Goal: Information Seeking & Learning: Find specific page/section

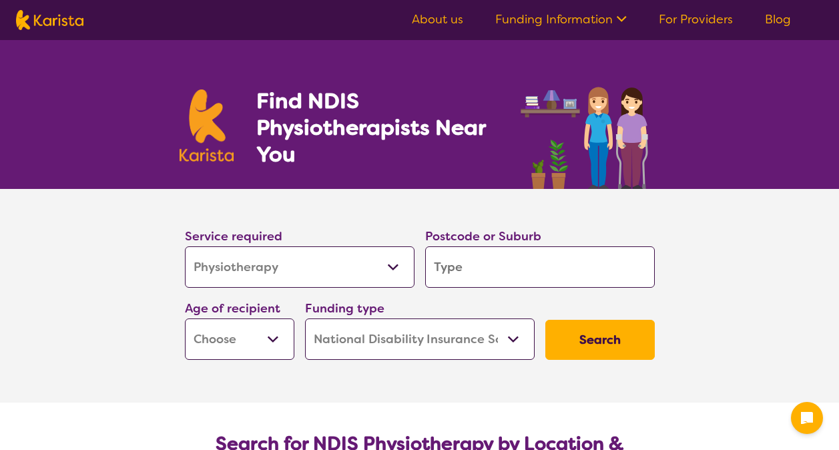
select select "Physiotherapy"
select select "NDIS"
select select "Physiotherapy"
select select "NDIS"
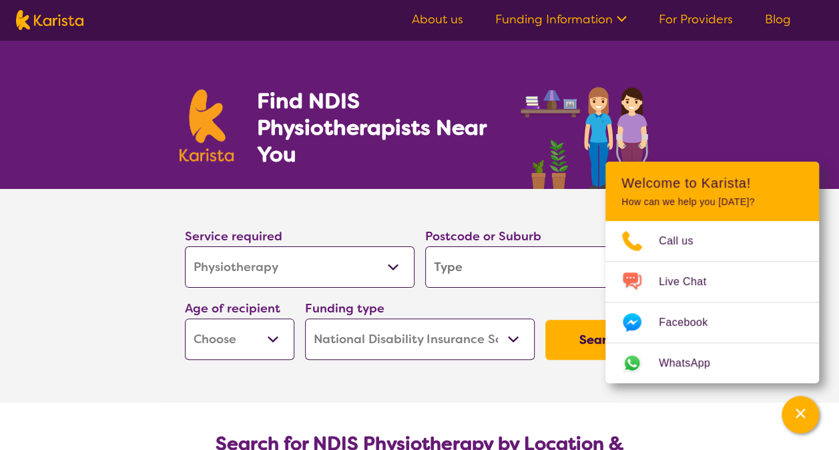
click at [395, 262] on select "Allied Health Assistant Assessment ([MEDICAL_DATA] or [MEDICAL_DATA]) Behaviour…" at bounding box center [300, 266] width 230 height 41
select select "Allied Health Assistant"
click at [185, 246] on select "Allied Health Assistant Assessment ([MEDICAL_DATA] or [MEDICAL_DATA]) Behaviour…" at bounding box center [300, 266] width 230 height 41
select select "Allied Health Assistant"
click at [461, 273] on input "search" at bounding box center [540, 266] width 230 height 41
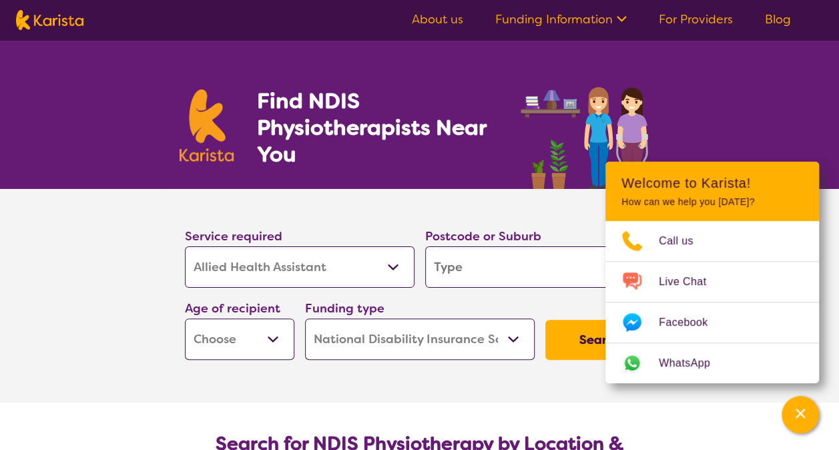
type input "s"
type input "sm"
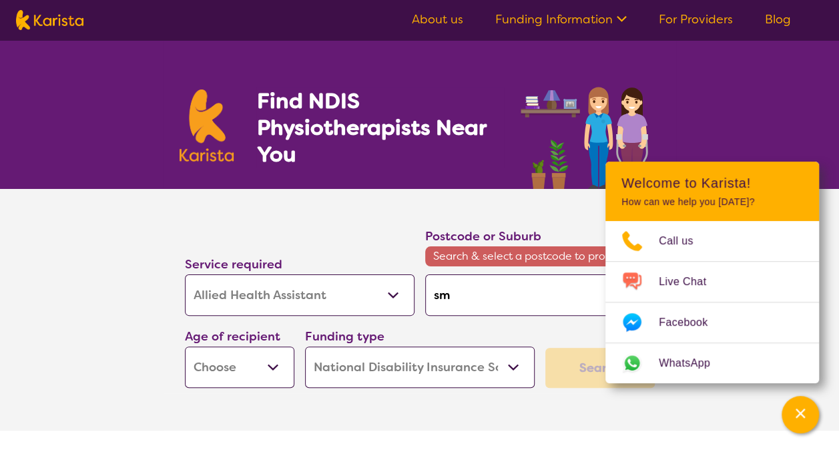
type input "smi"
type input "smit"
type input "[PERSON_NAME]"
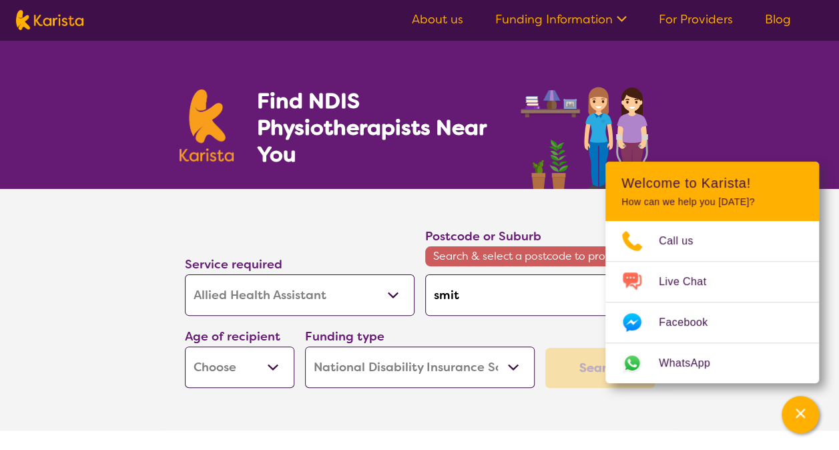
type input "[PERSON_NAME]"
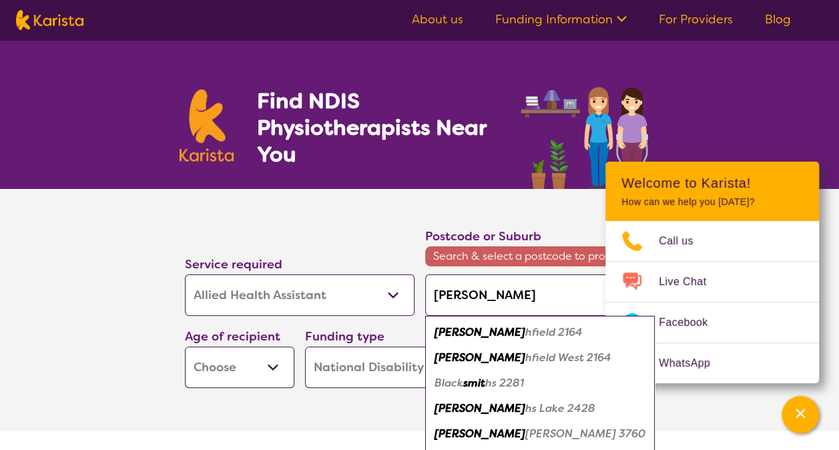
type input "[PERSON_NAME]"
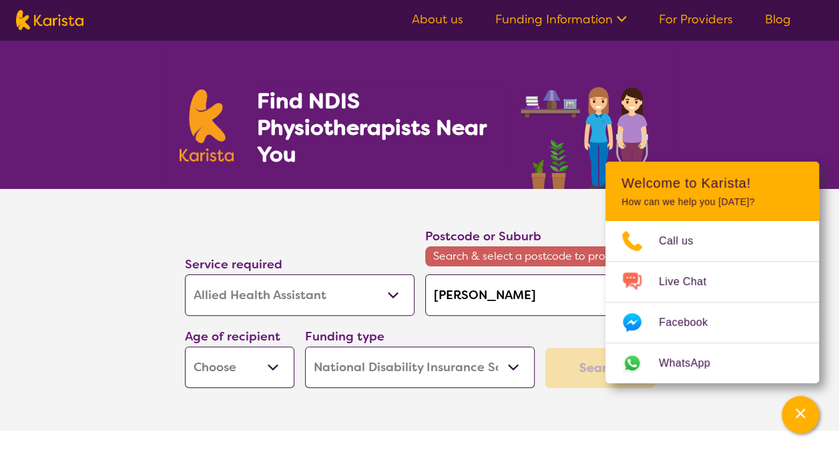
click at [789, 120] on div "Find NDIS Physiotherapists Near You" at bounding box center [419, 114] width 839 height 149
drag, startPoint x: 795, startPoint y: 413, endPoint x: 789, endPoint y: 412, distance: 6.7
click at [791, 411] on div "Channel Menu" at bounding box center [800, 414] width 27 height 29
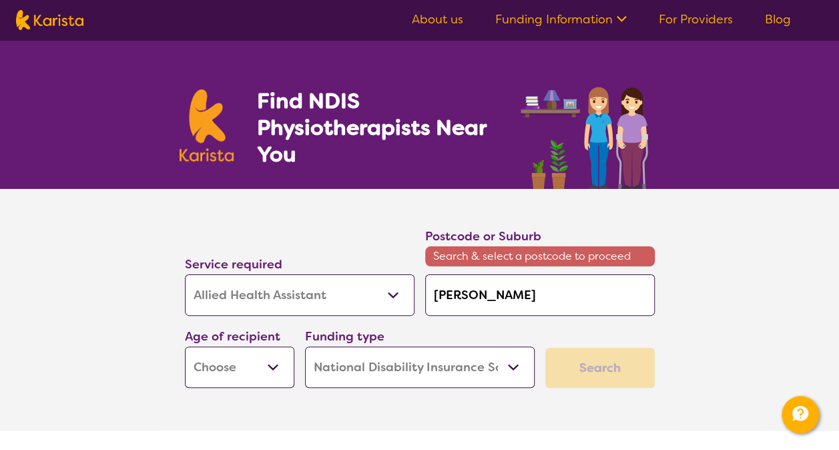
click at [489, 302] on input "[PERSON_NAME]" at bounding box center [540, 294] width 230 height 41
click at [465, 294] on input "[PERSON_NAME]" at bounding box center [540, 294] width 230 height 41
type input "smiths"
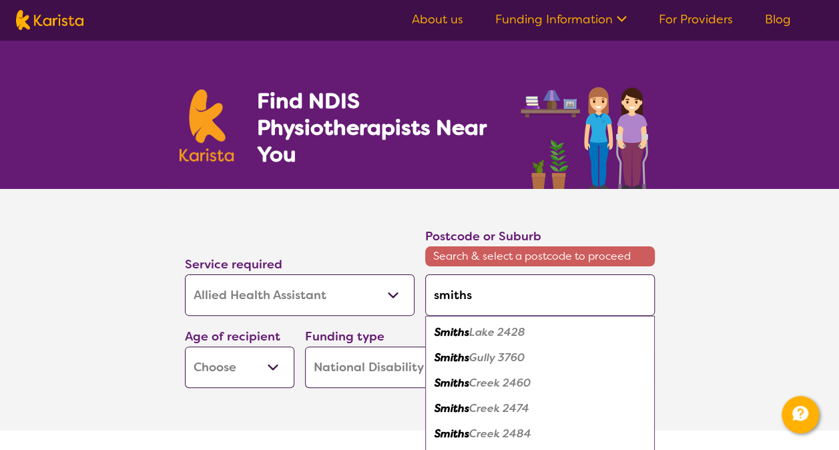
click at [487, 359] on em "Gully 3760" at bounding box center [496, 358] width 55 height 14
type input "3760"
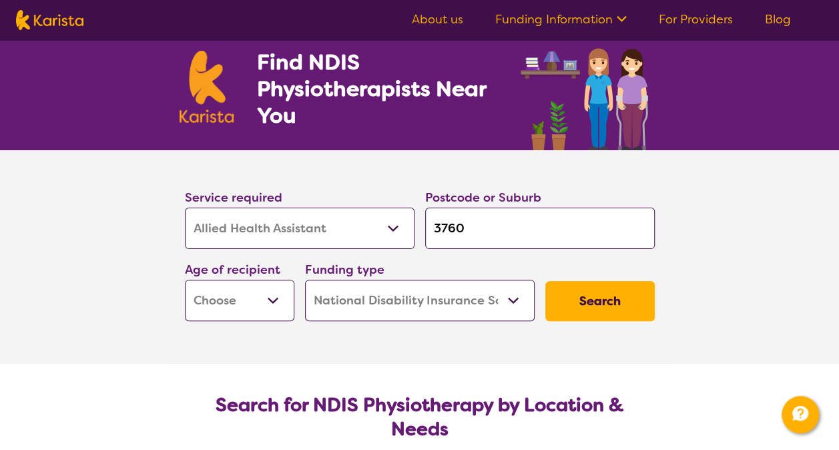
scroll to position [67, 0]
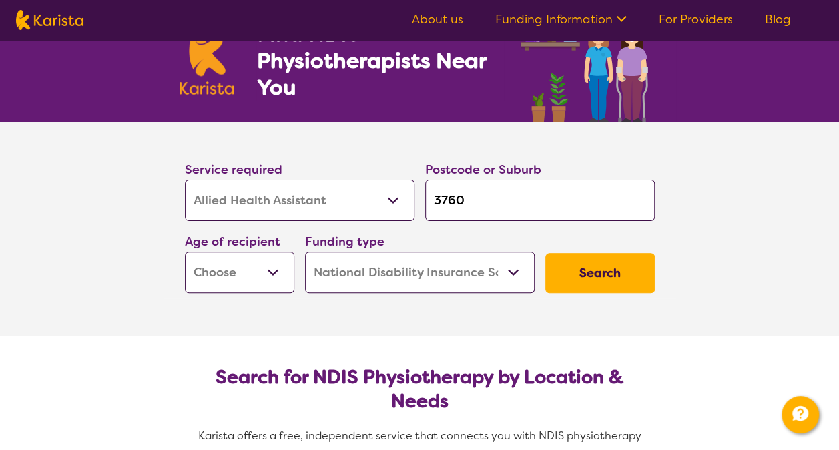
click at [274, 268] on select "Early Childhood - 0 to 9 Child - 10 to 11 Adolescent - 12 to 17 Adult - 18 to 6…" at bounding box center [240, 272] width 110 height 41
select select "AD"
click at [185, 252] on select "Early Childhood - 0 to 9 Child - 10 to 11 Adolescent - 12 to 17 Adult - 18 to 6…" at bounding box center [240, 272] width 110 height 41
select select "AD"
click at [596, 269] on button "Search" at bounding box center [601, 273] width 110 height 40
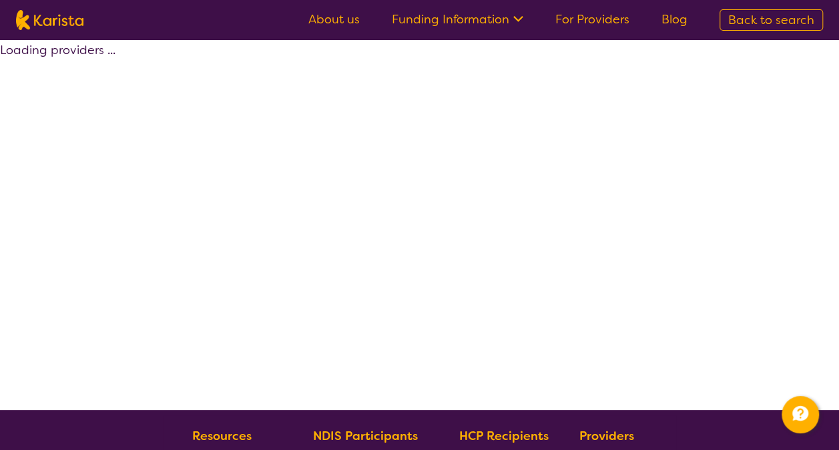
select select "NDIS"
select select "Allied Health Assistant"
select select "AD"
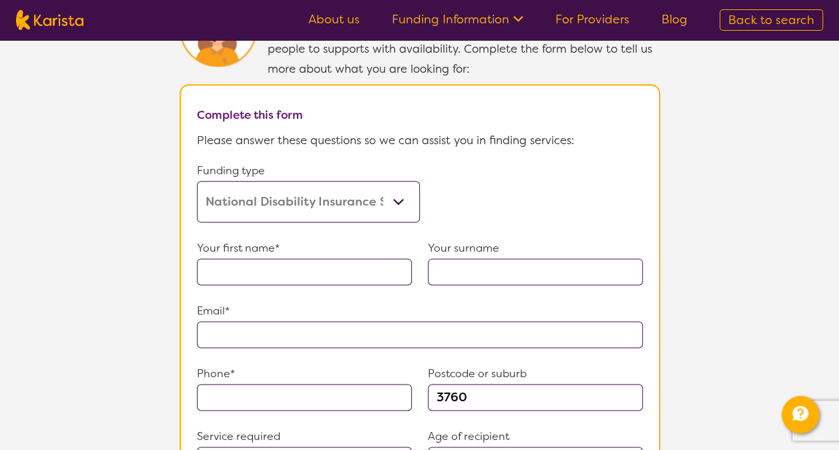
scroll to position [668, 0]
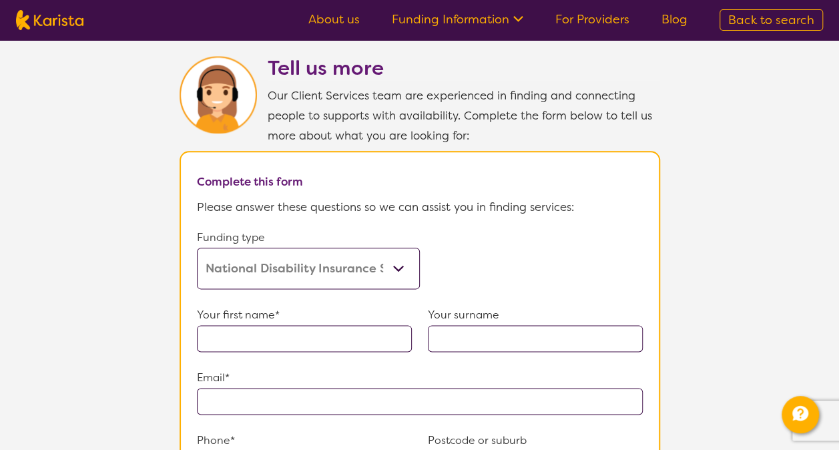
click at [597, 15] on link "For Providers" at bounding box center [593, 19] width 74 height 16
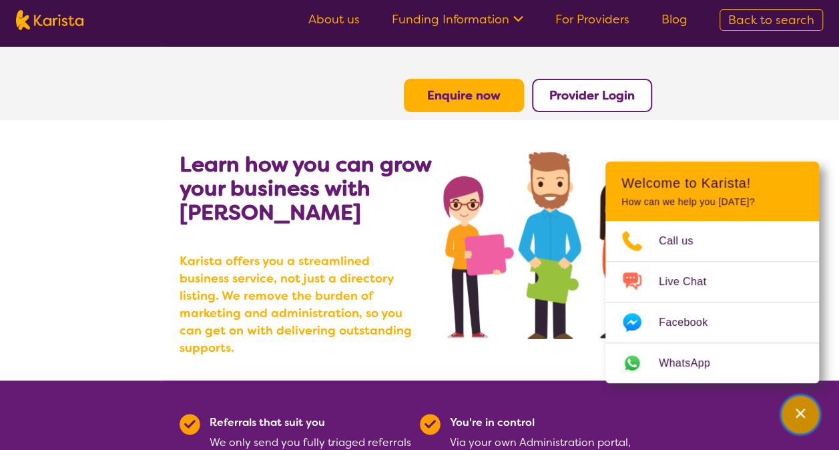
click at [804, 421] on div "Channel Menu" at bounding box center [800, 414] width 27 height 29
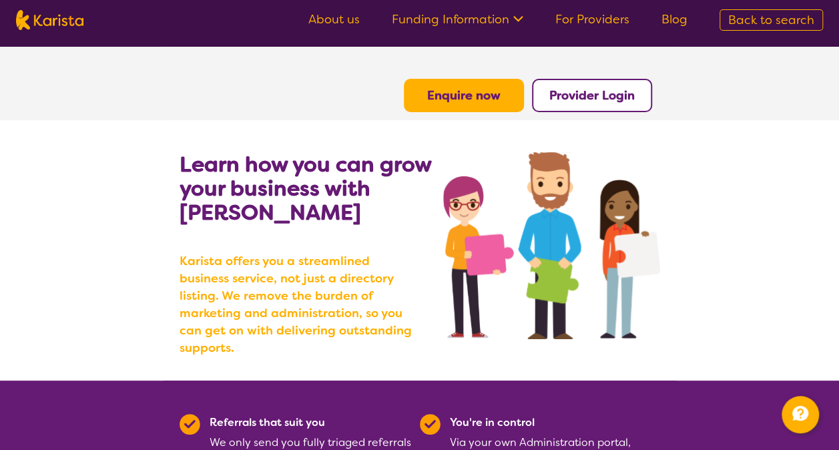
click at [518, 18] on icon at bounding box center [517, 18] width 14 height 14
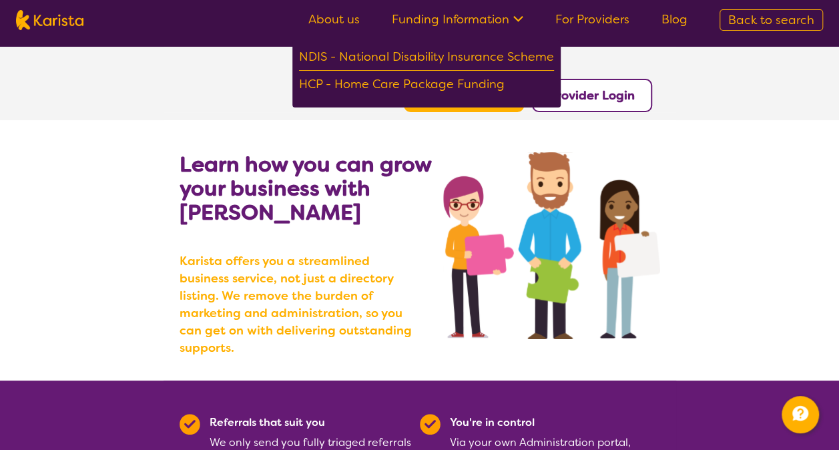
click at [733, 24] on span "Back to search" at bounding box center [772, 20] width 86 height 16
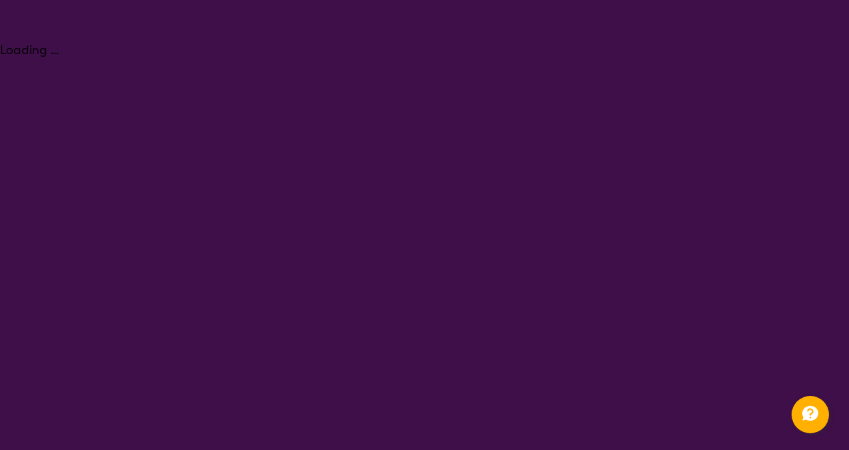
select select "Physiotherapy"
select select "AD"
select select "NDIS"
select select "Physiotherapy"
select select "AD"
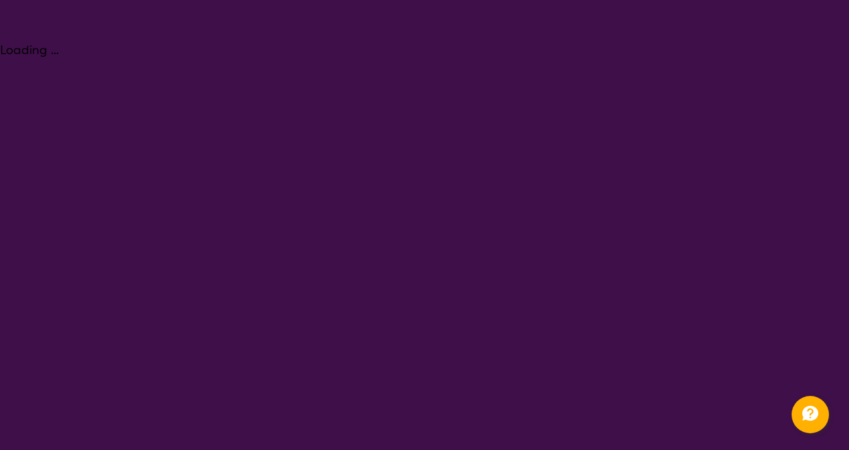
select select "NDIS"
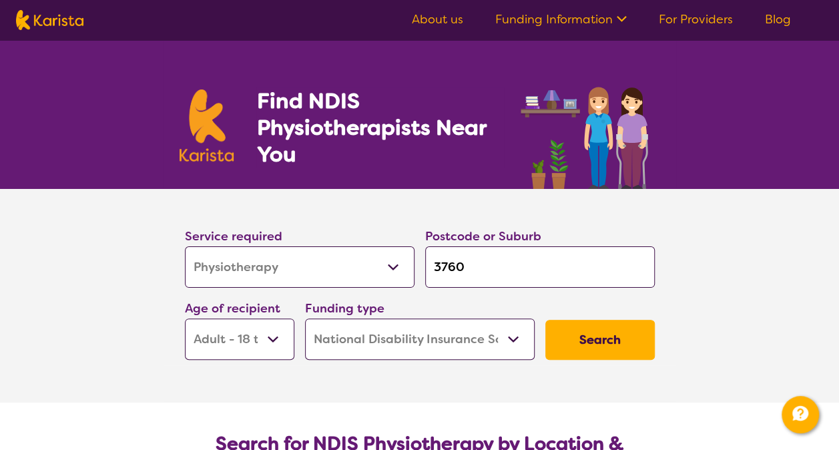
click at [395, 268] on select "Allied Health Assistant Assessment ([MEDICAL_DATA] or [MEDICAL_DATA]) Behaviour…" at bounding box center [300, 266] width 230 height 41
select select "Allied Health Assistant"
click at [185, 246] on select "Allied Health Assistant Assessment ([MEDICAL_DATA] or [MEDICAL_DATA]) Behaviour…" at bounding box center [300, 266] width 230 height 41
select select "Allied Health Assistant"
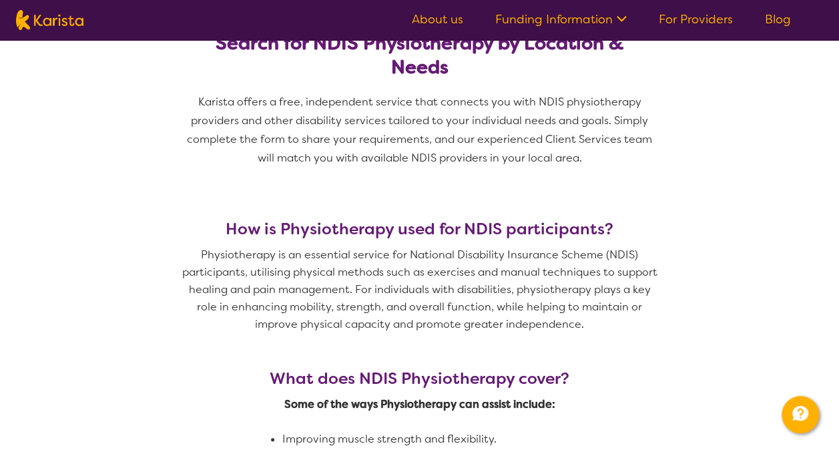
scroll to position [267, 0]
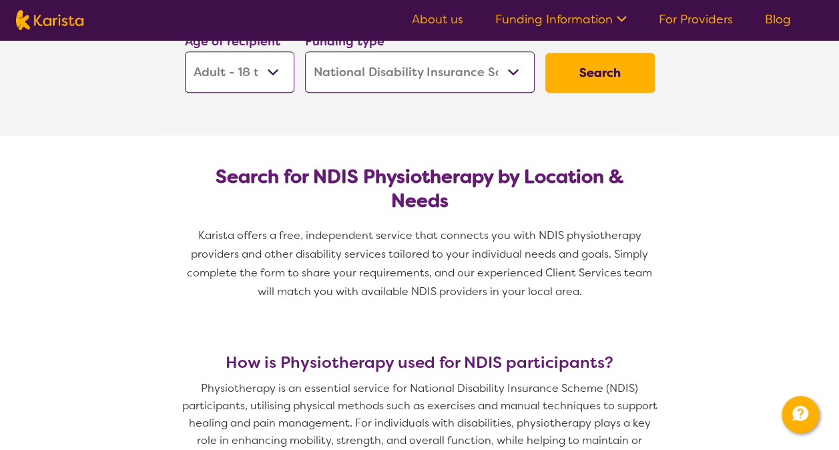
click at [608, 76] on button "Search" at bounding box center [601, 73] width 110 height 40
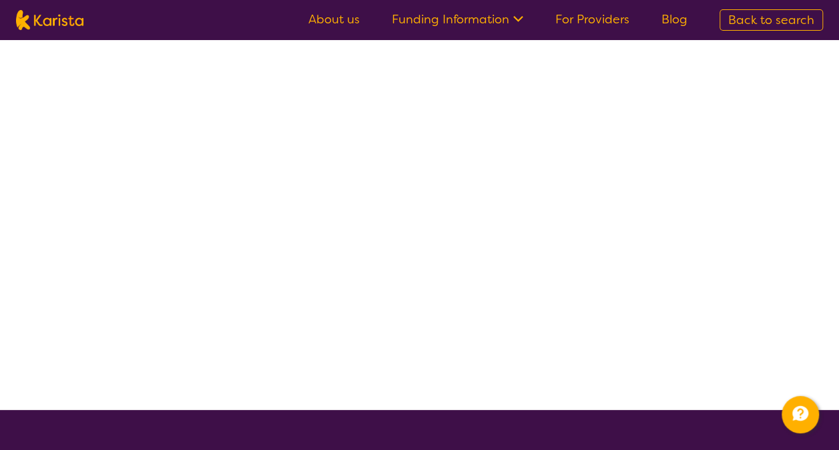
select select "NDIS"
select select "Allied Health Assistant"
select select "AD"
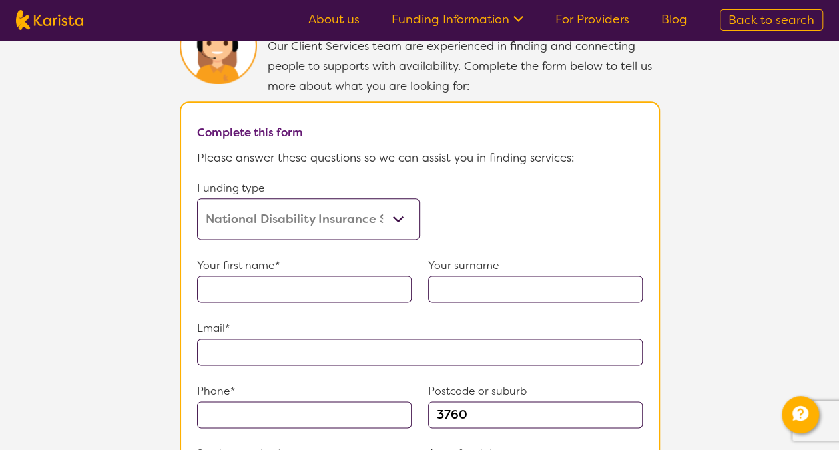
scroll to position [588, 0]
